Goal: Transaction & Acquisition: Purchase product/service

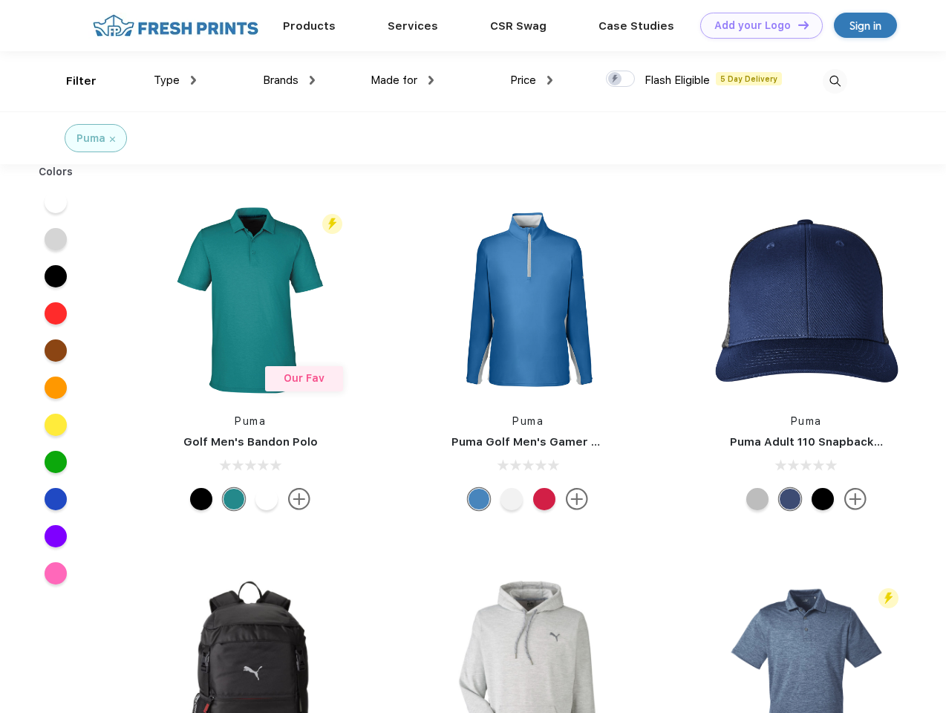
click at [756, 25] on link "Add your Logo Design Tool" at bounding box center [761, 26] width 123 height 26
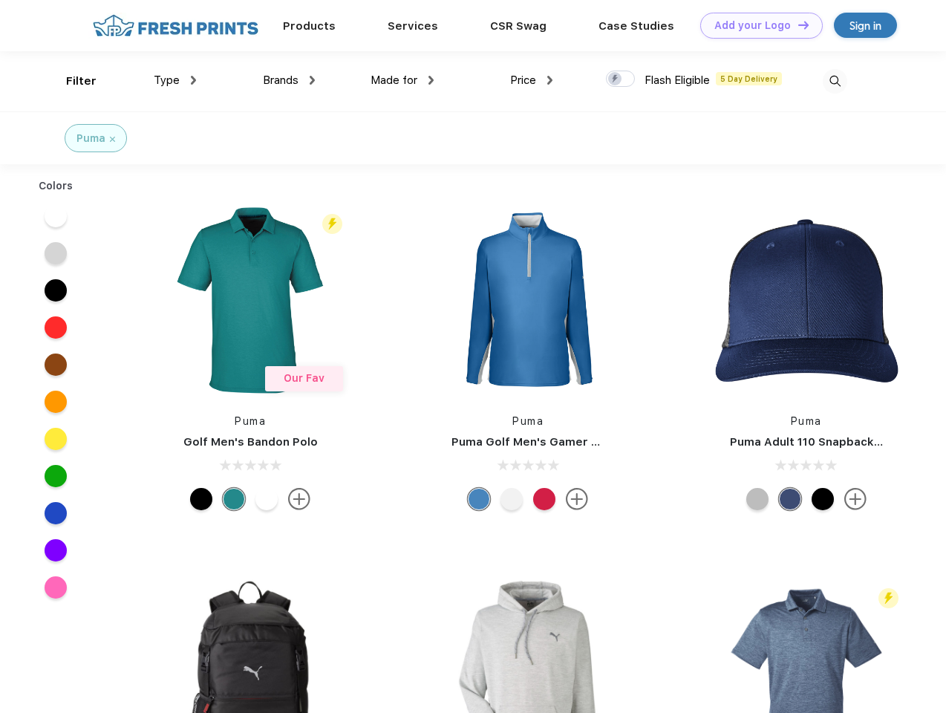
click at [0, 0] on div "Design Tool" at bounding box center [0, 0] width 0 height 0
click at [797, 25] on link "Add your Logo Design Tool" at bounding box center [761, 26] width 123 height 26
click at [71, 81] on div "Filter" at bounding box center [81, 81] width 30 height 17
click at [175, 80] on span "Type" at bounding box center [167, 80] width 26 height 13
click at [289, 80] on span "Brands" at bounding box center [281, 80] width 36 height 13
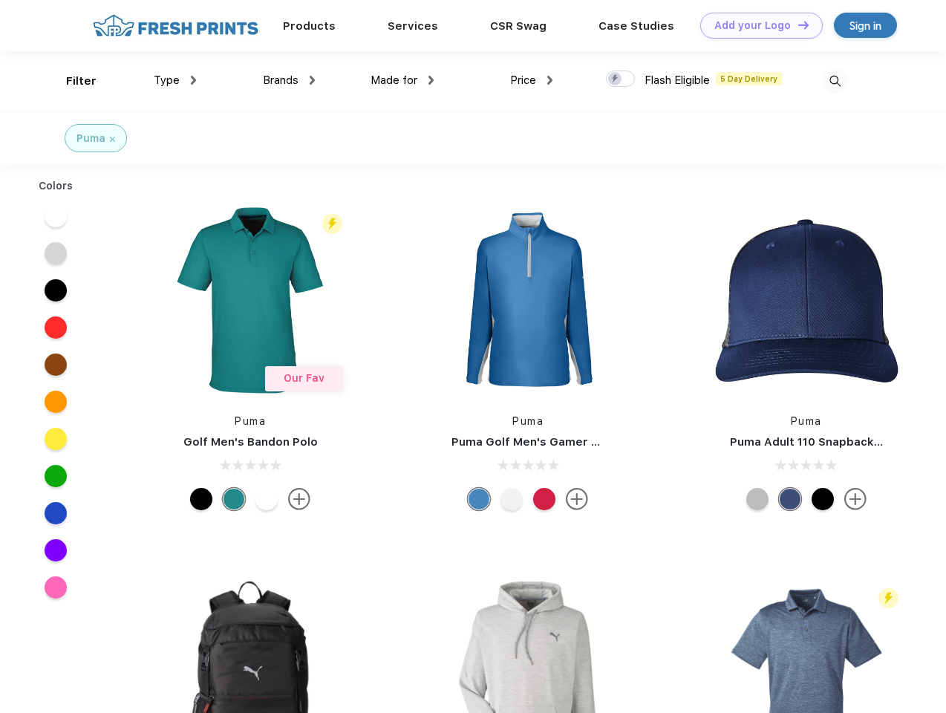
click at [402, 80] on span "Made for" at bounding box center [394, 80] width 47 height 13
click at [532, 80] on span "Price" at bounding box center [523, 80] width 26 height 13
